Goal: Transaction & Acquisition: Purchase product/service

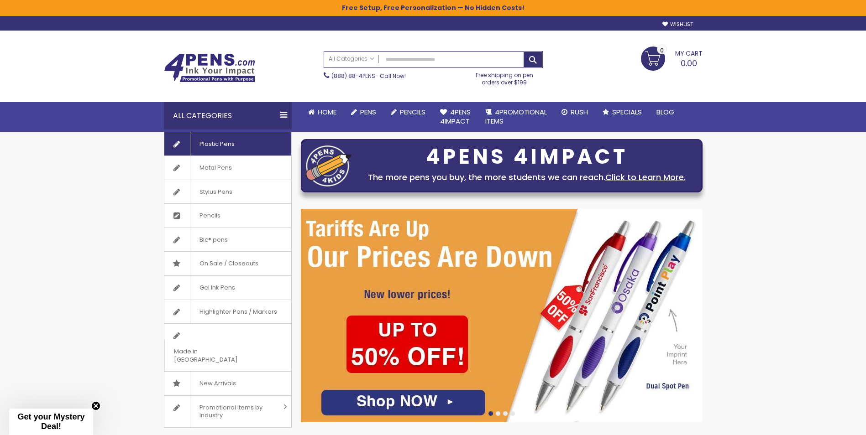
click at [218, 143] on span "Plastic Pens" at bounding box center [217, 144] width 54 height 24
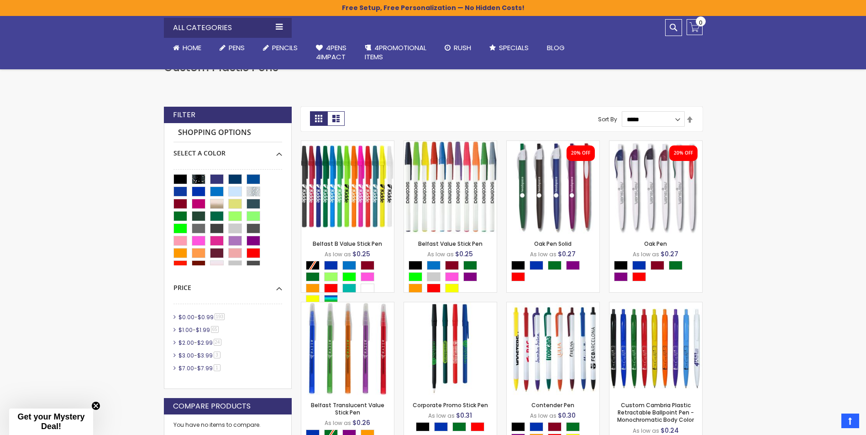
scroll to position [183, 0]
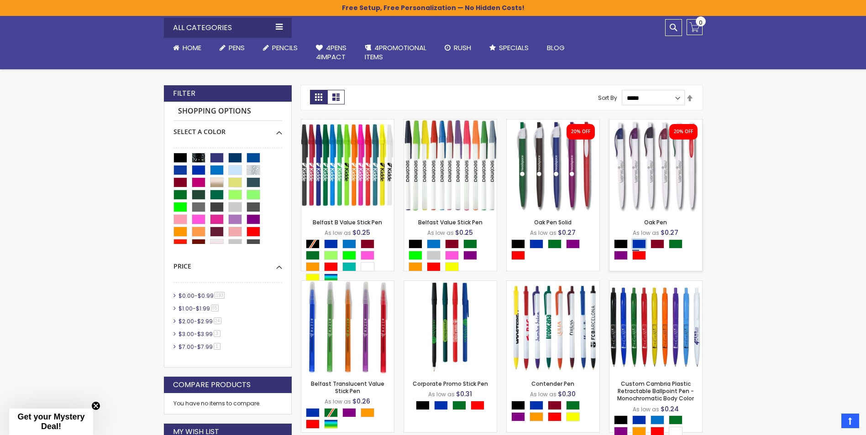
click at [639, 242] on div "Blue" at bounding box center [639, 244] width 14 height 9
type input "****"
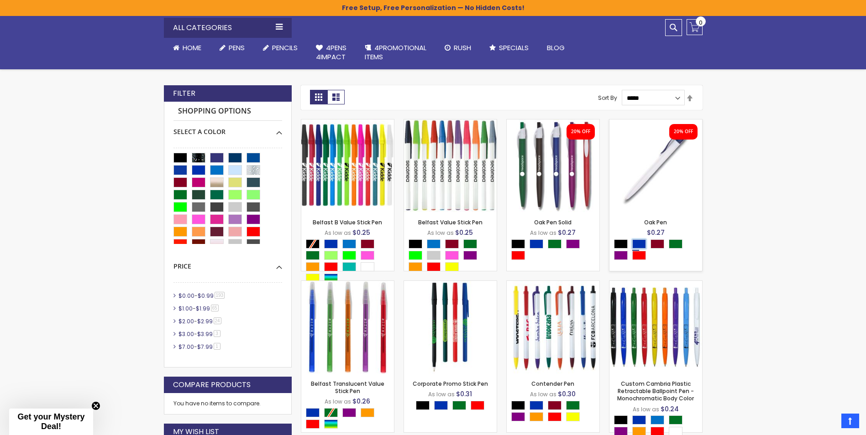
click at [640, 243] on div "Blue" at bounding box center [639, 244] width 14 height 9
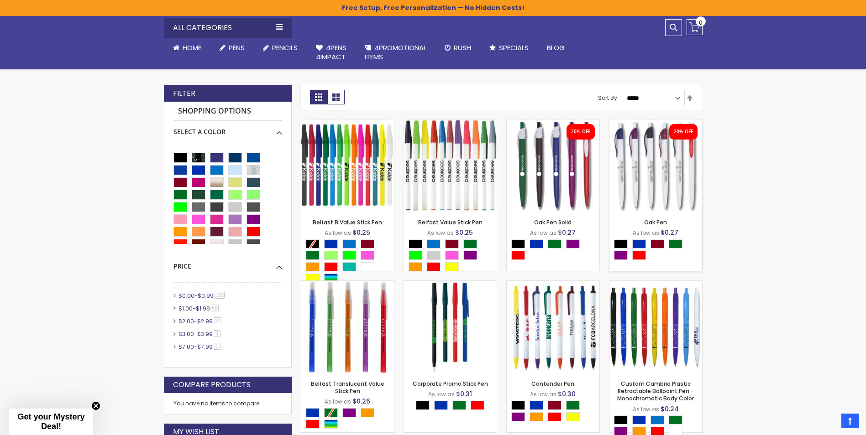
click at [672, 169] on img at bounding box center [655, 166] width 93 height 93
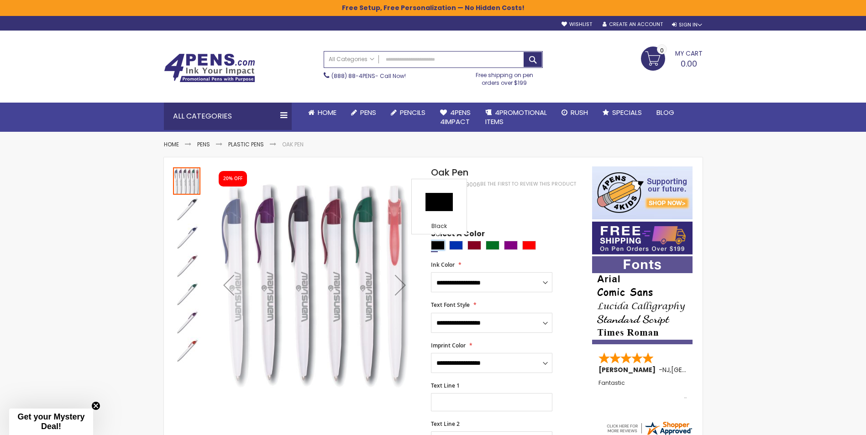
click at [433, 246] on div "Black" at bounding box center [438, 245] width 14 height 9
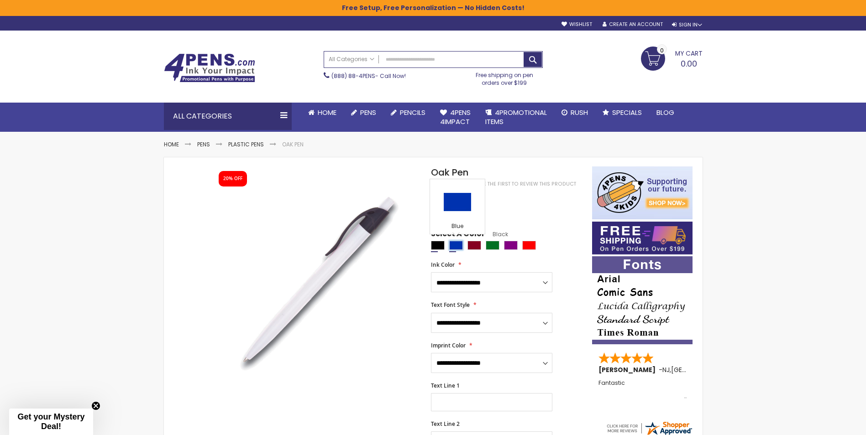
click at [451, 249] on div "Blue" at bounding box center [456, 245] width 14 height 9
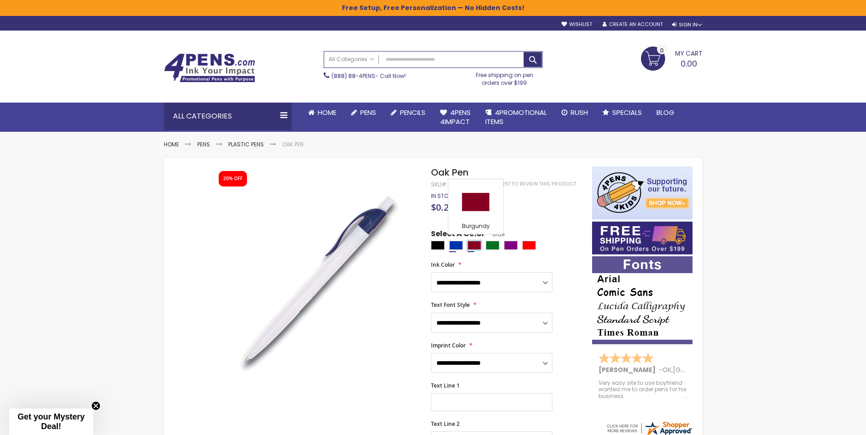
click at [472, 244] on div "Burgundy" at bounding box center [474, 245] width 14 height 9
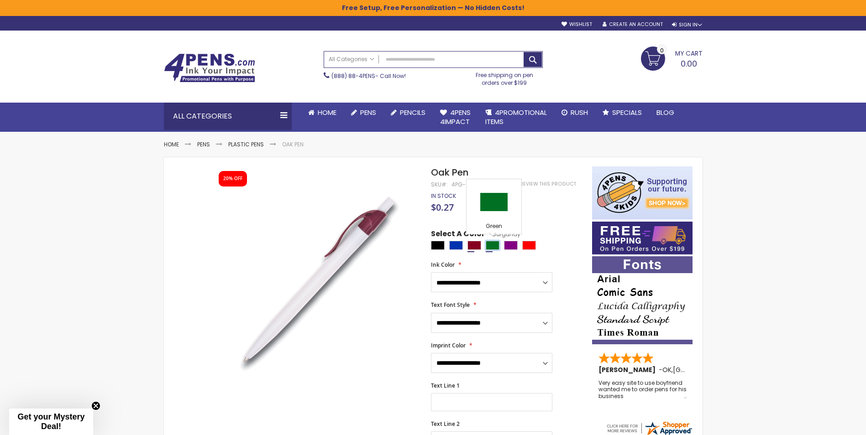
click at [493, 247] on div "Green" at bounding box center [493, 245] width 14 height 9
click at [513, 245] on div "Purple" at bounding box center [511, 245] width 14 height 9
click at [532, 245] on div "Red" at bounding box center [529, 245] width 14 height 9
click at [456, 244] on div "Blue" at bounding box center [456, 245] width 14 height 9
type input "****"
